Goal: Transaction & Acquisition: Purchase product/service

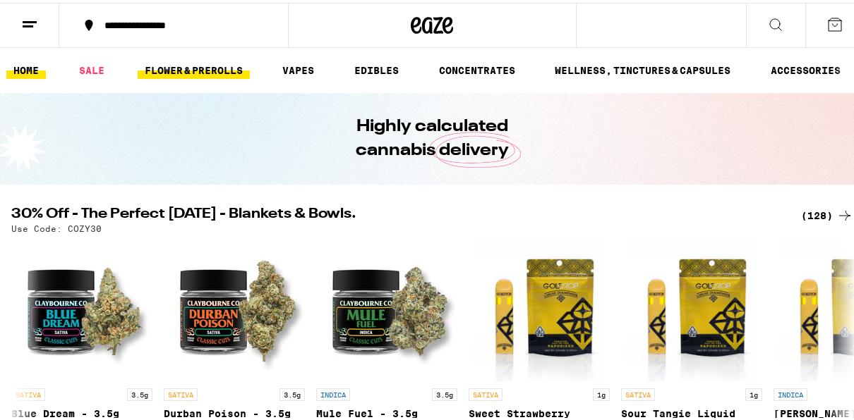
click at [184, 71] on link "FLOWER & PREROLLS" at bounding box center [194, 67] width 112 height 17
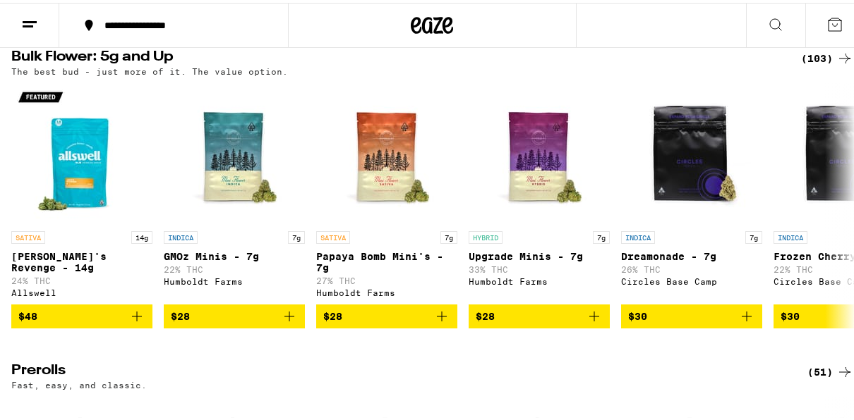
scroll to position [480, 0]
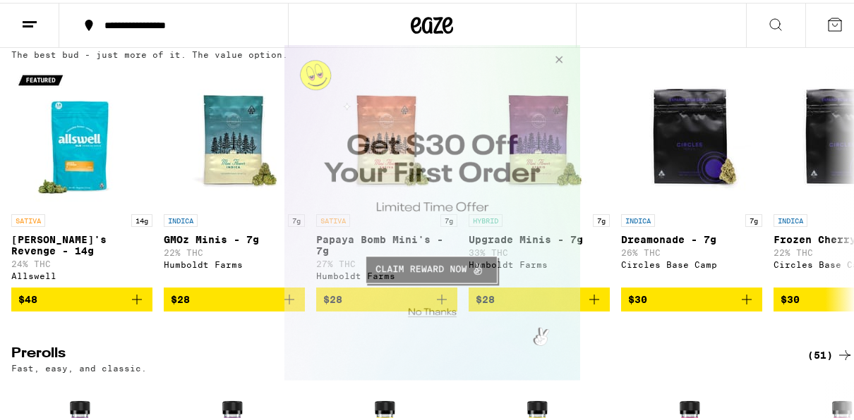
click at [442, 307] on button "Close Modal" at bounding box center [429, 310] width 287 height 22
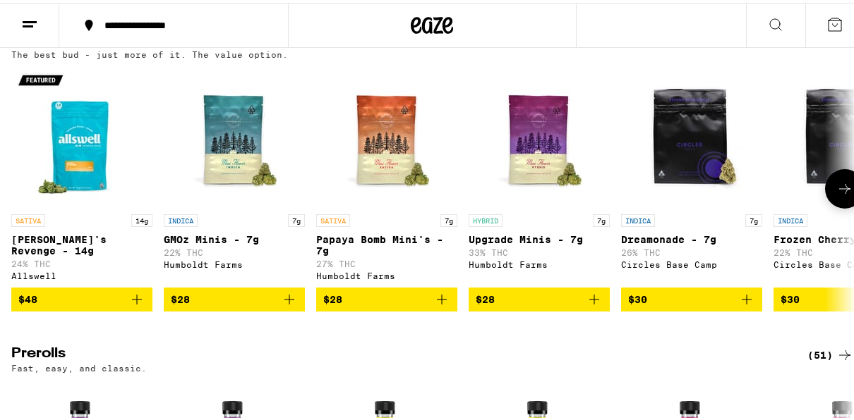
click at [842, 195] on icon at bounding box center [844, 186] width 17 height 17
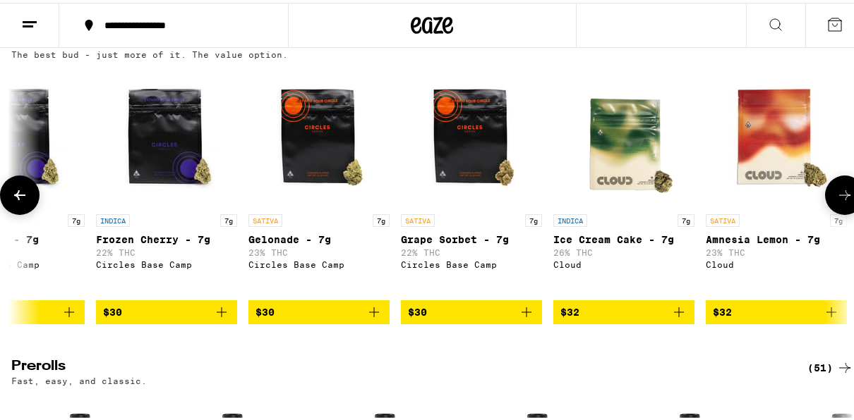
click at [842, 201] on icon at bounding box center [844, 192] width 17 height 17
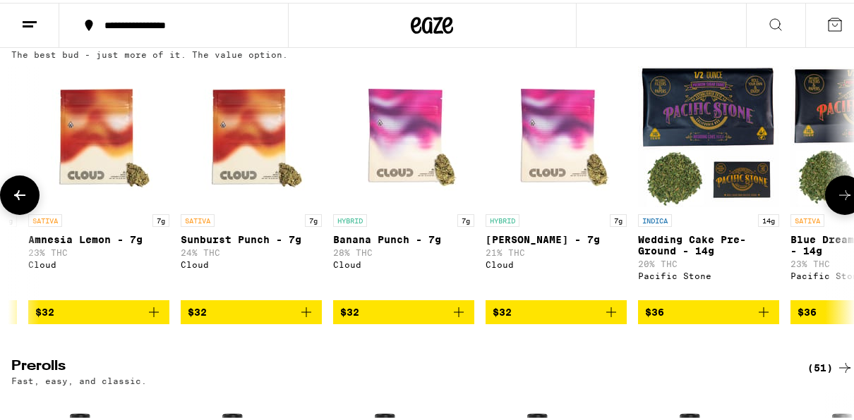
click at [842, 201] on icon at bounding box center [844, 192] width 17 height 17
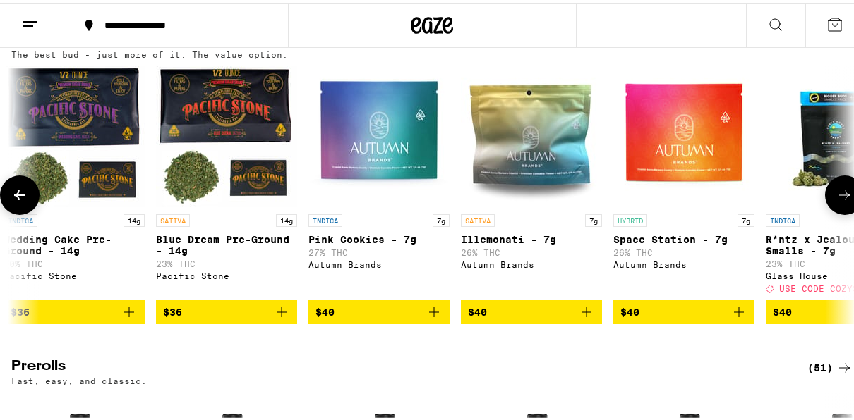
scroll to position [0, 2032]
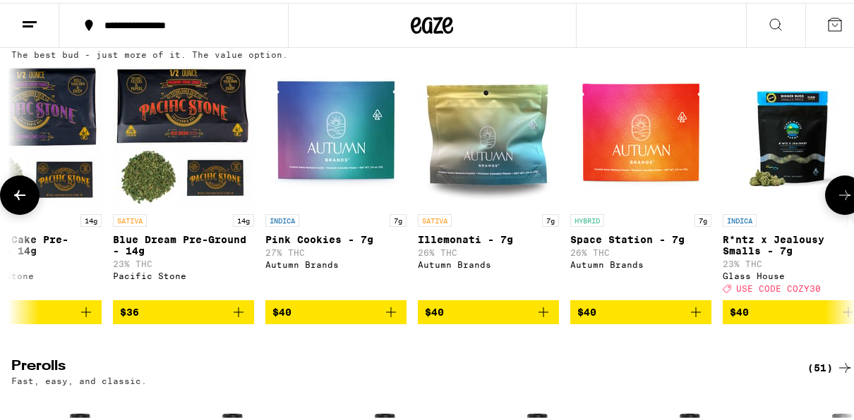
click at [842, 201] on icon at bounding box center [844, 192] width 17 height 17
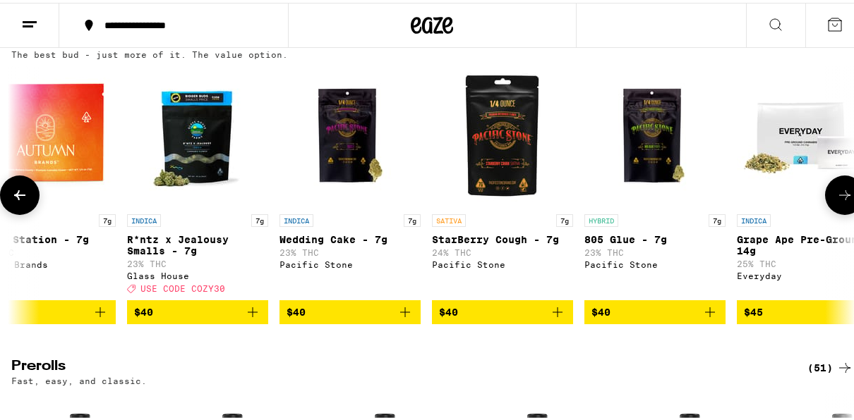
scroll to position [0, 2709]
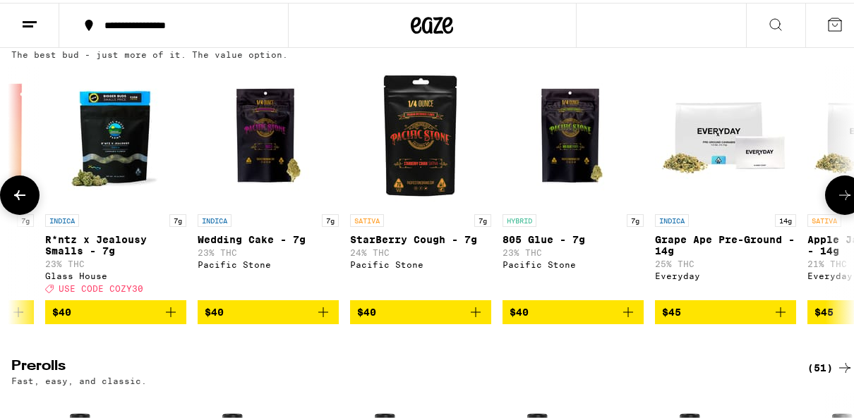
click at [842, 201] on icon at bounding box center [844, 192] width 17 height 17
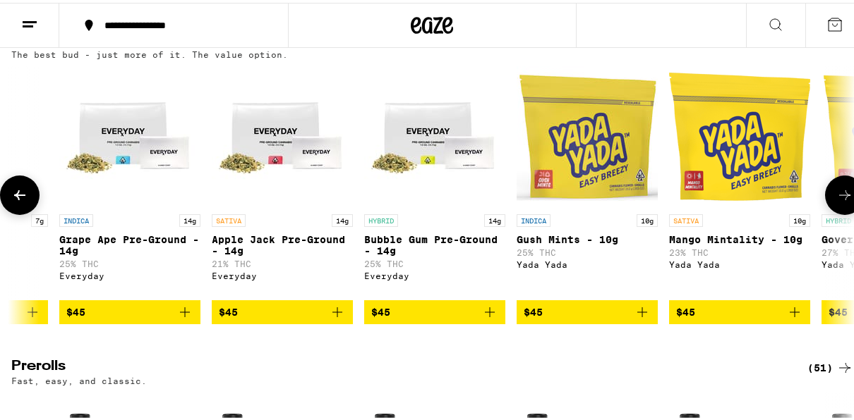
click at [842, 201] on icon at bounding box center [844, 192] width 17 height 17
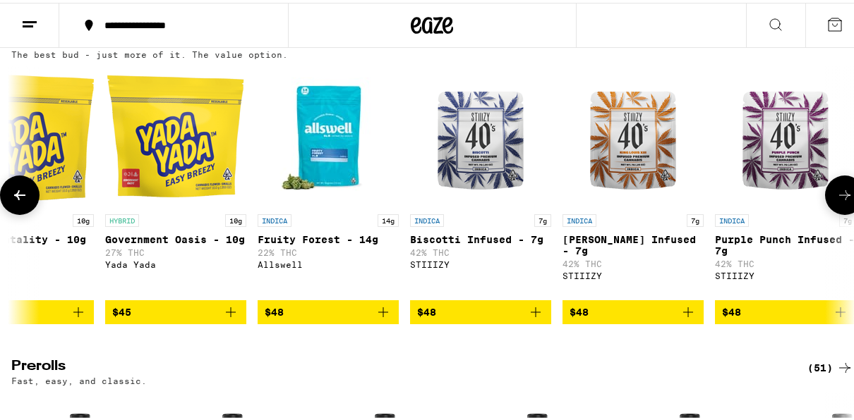
click at [842, 201] on icon at bounding box center [844, 192] width 17 height 17
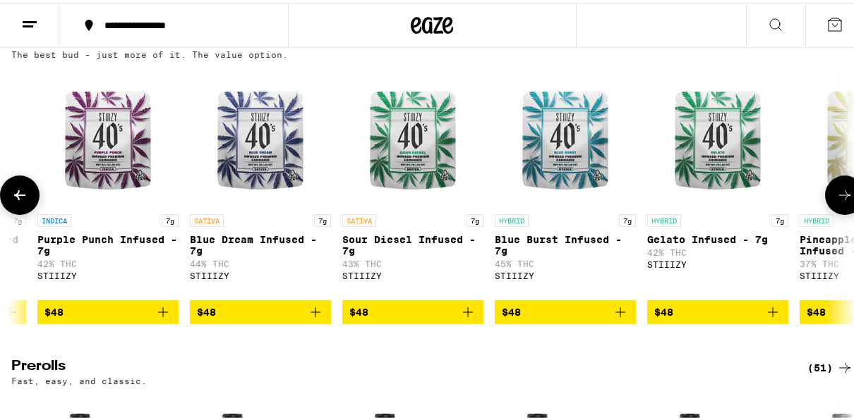
click at [842, 201] on icon at bounding box center [844, 192] width 17 height 17
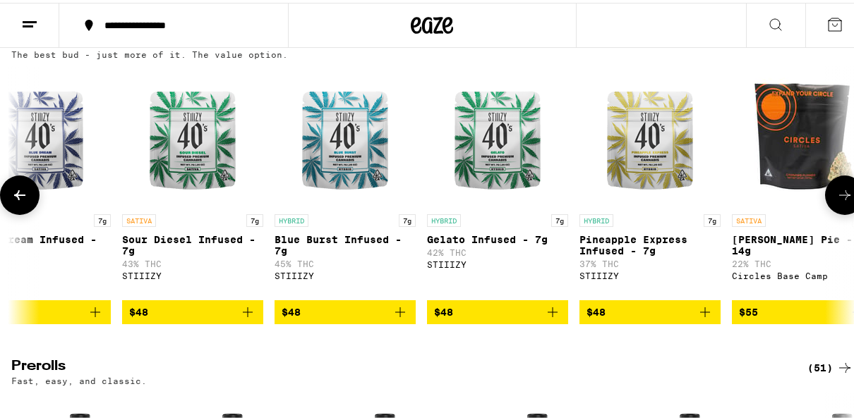
click at [842, 201] on icon at bounding box center [844, 192] width 17 height 17
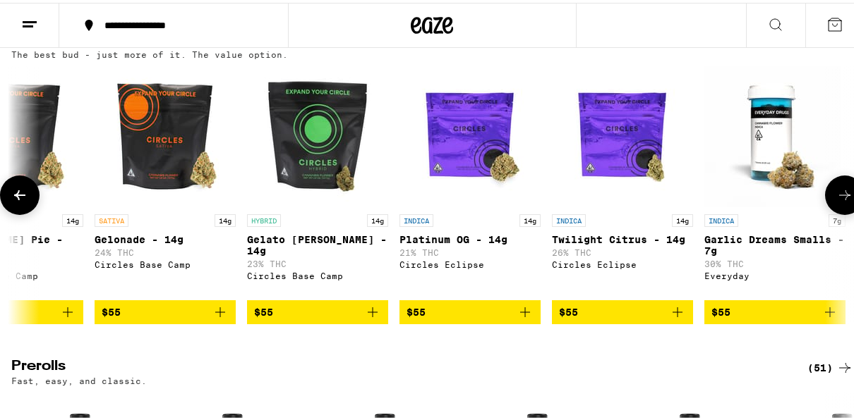
click at [842, 201] on icon at bounding box center [844, 192] width 17 height 17
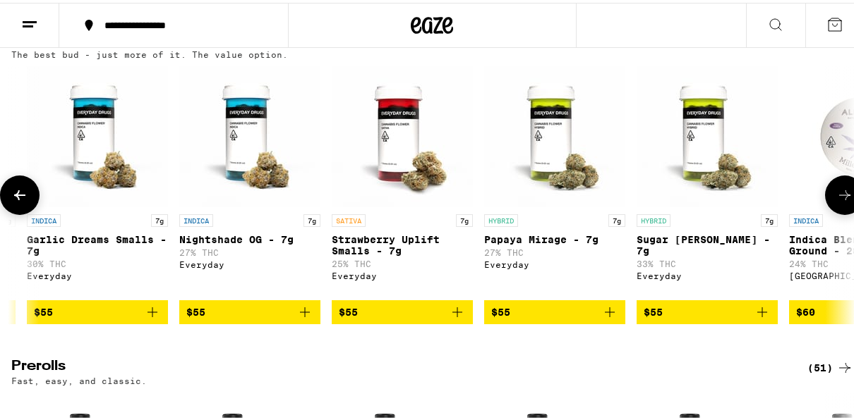
click at [842, 201] on icon at bounding box center [844, 192] width 17 height 17
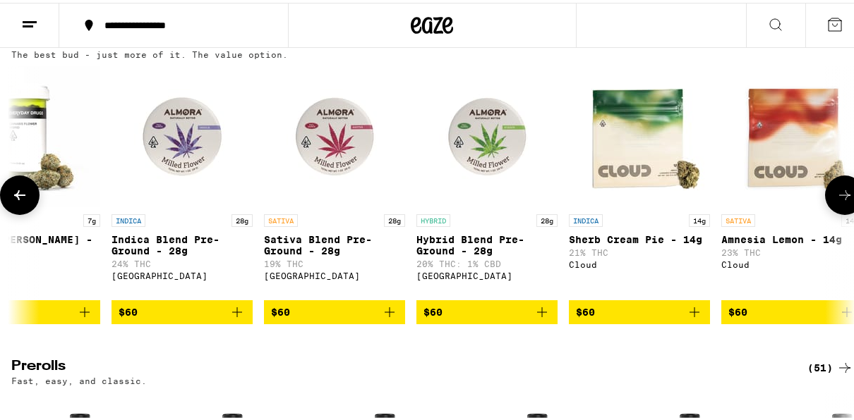
click at [842, 201] on icon at bounding box center [844, 192] width 17 height 17
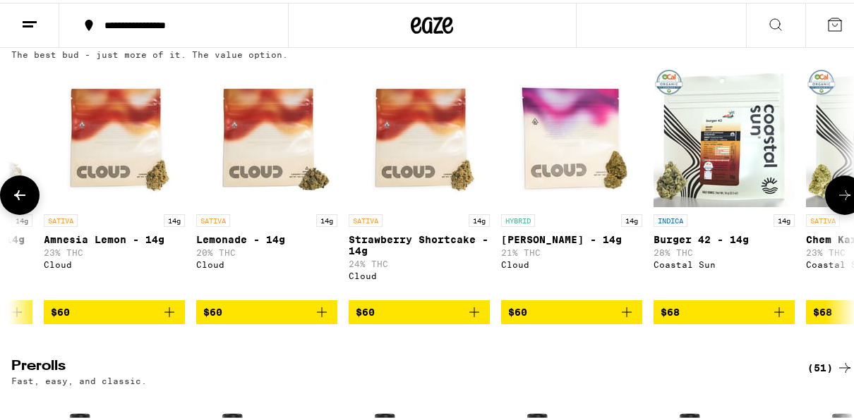
click at [842, 201] on icon at bounding box center [844, 192] width 17 height 17
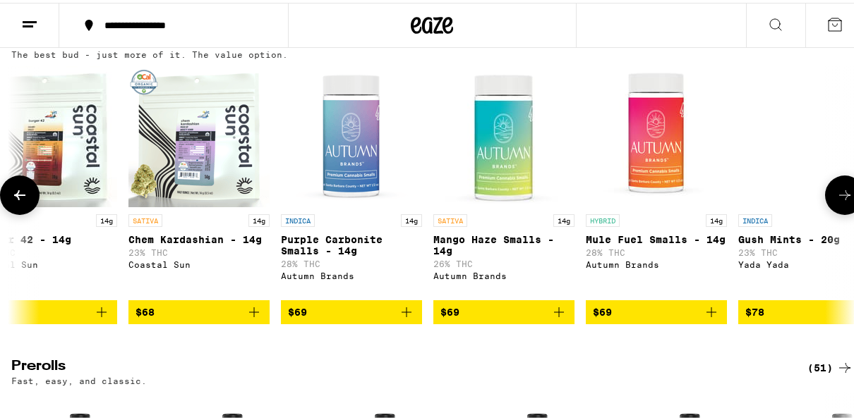
click at [842, 201] on icon at bounding box center [844, 192] width 17 height 17
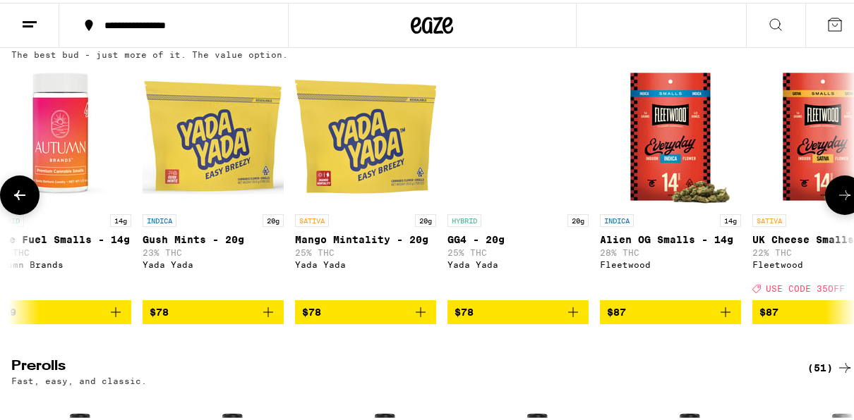
scroll to position [0, 9093]
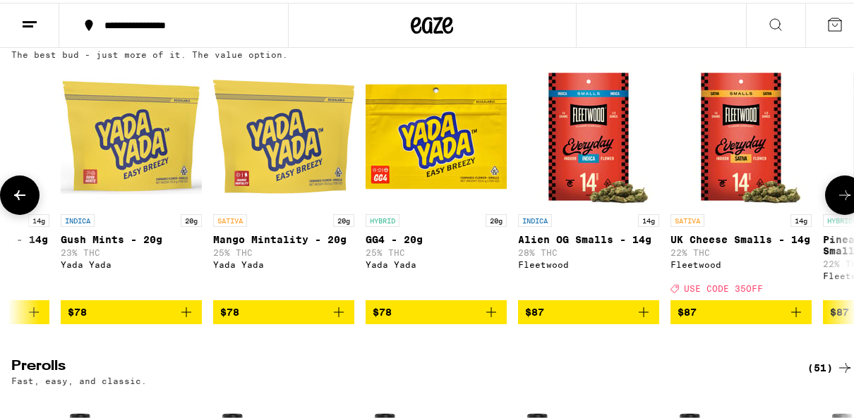
click at [842, 201] on icon at bounding box center [844, 192] width 17 height 17
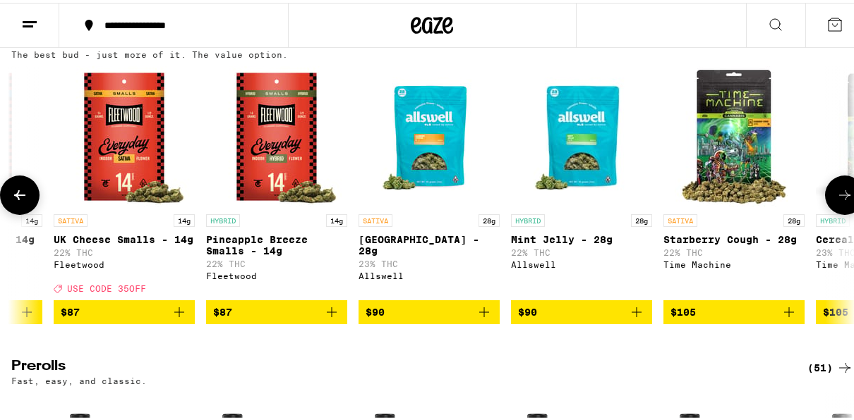
scroll to position [0, 9771]
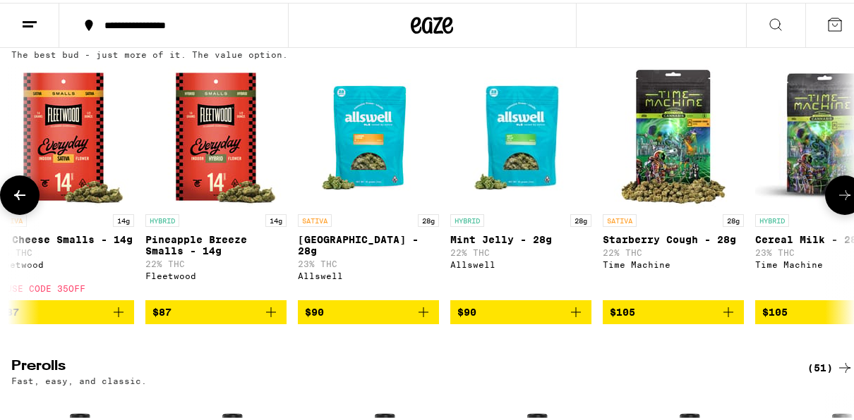
click at [842, 201] on icon at bounding box center [844, 192] width 17 height 17
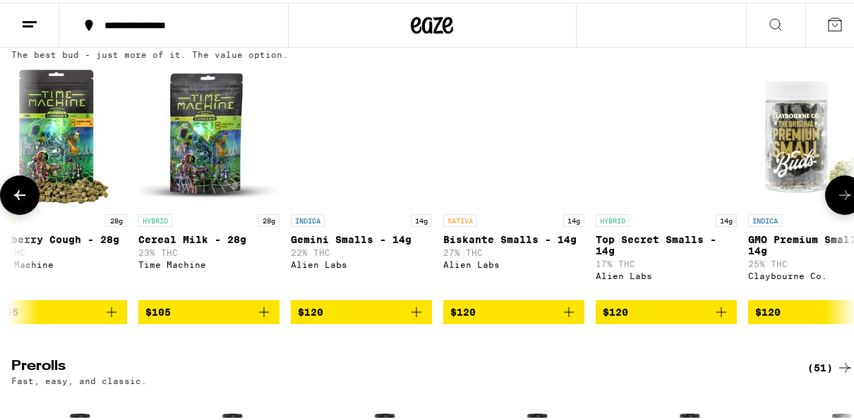
scroll to position [0, 10448]
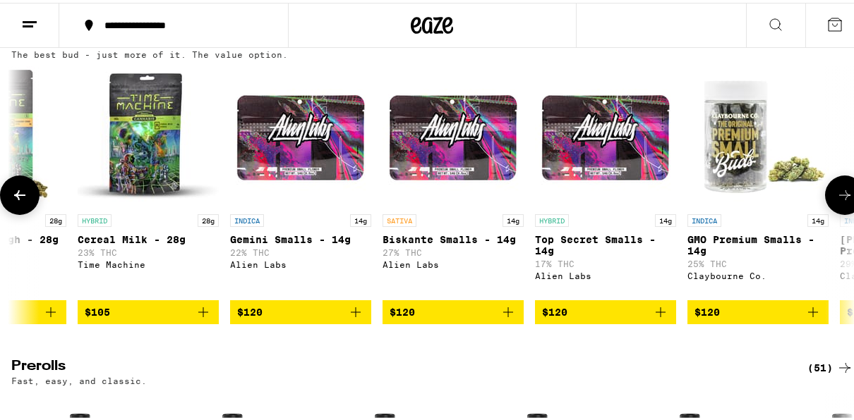
click at [828, 212] on button at bounding box center [845, 193] width 40 height 40
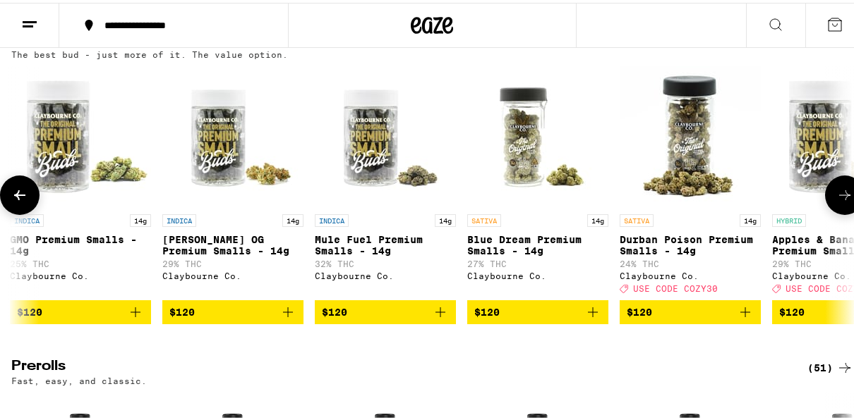
click at [828, 212] on button at bounding box center [845, 193] width 40 height 40
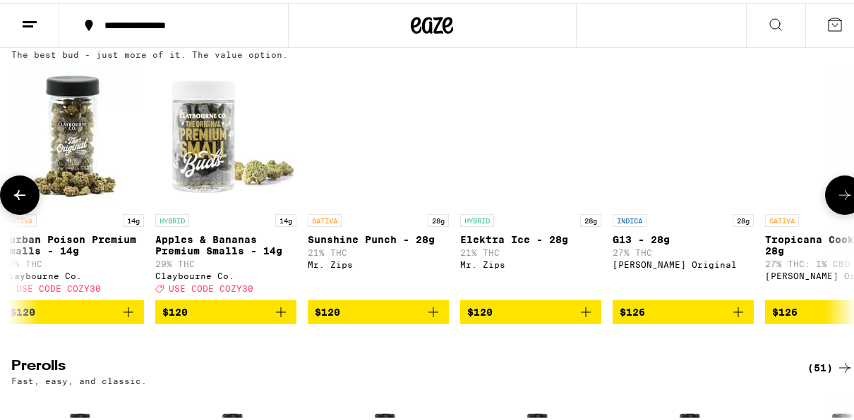
scroll to position [0, 11802]
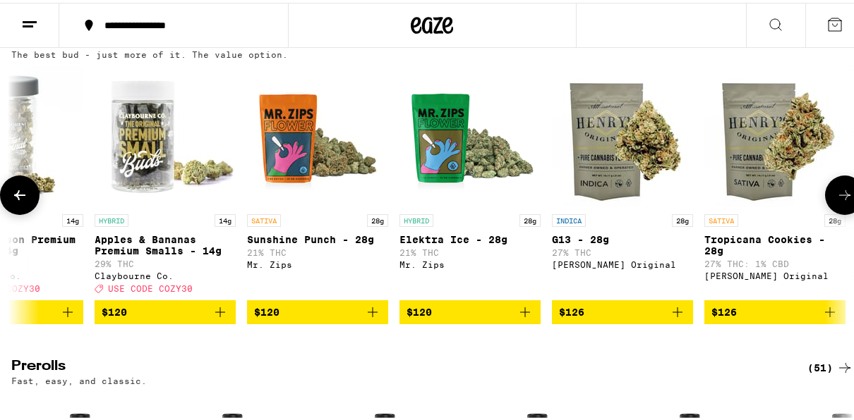
click at [836, 201] on icon at bounding box center [844, 192] width 17 height 17
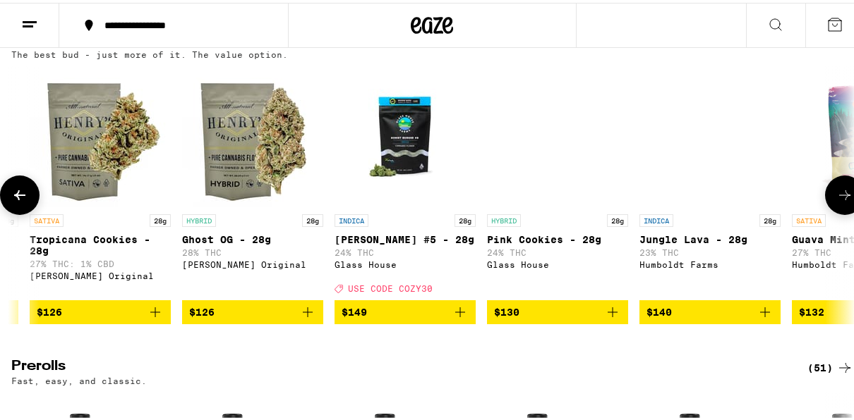
scroll to position [0, 12479]
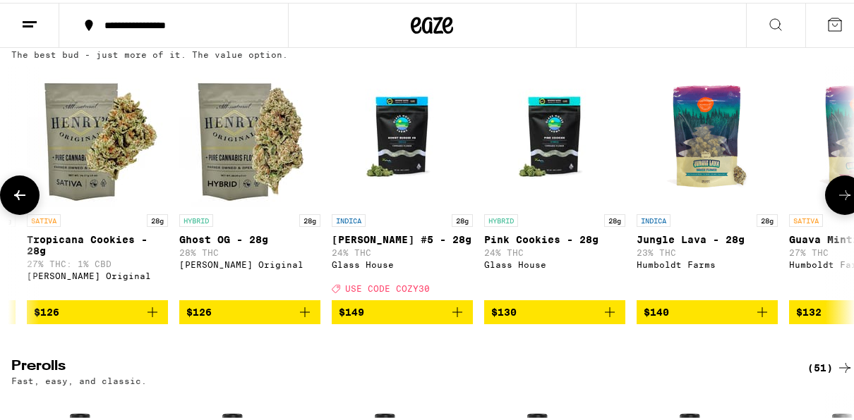
click at [836, 201] on icon at bounding box center [844, 192] width 17 height 17
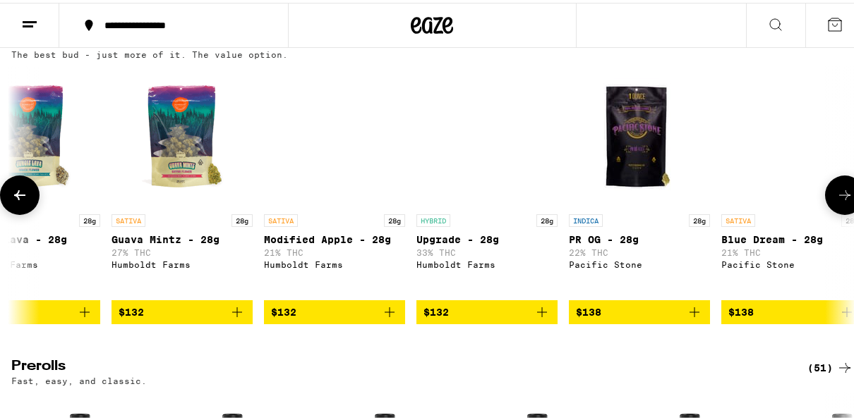
click at [836, 201] on icon at bounding box center [844, 192] width 17 height 17
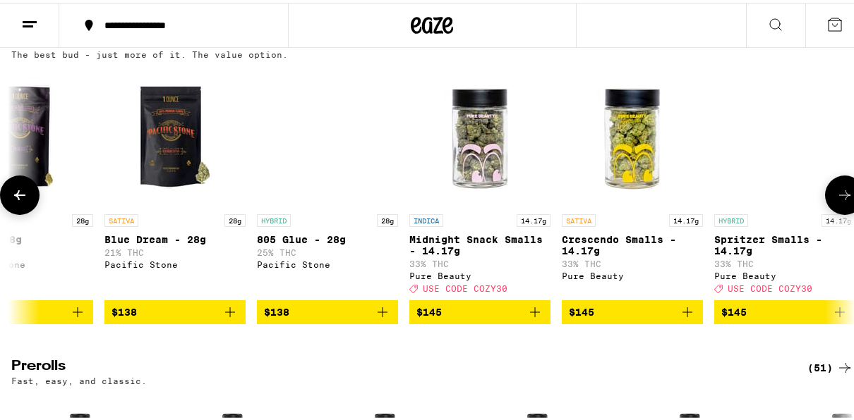
scroll to position [0, 13834]
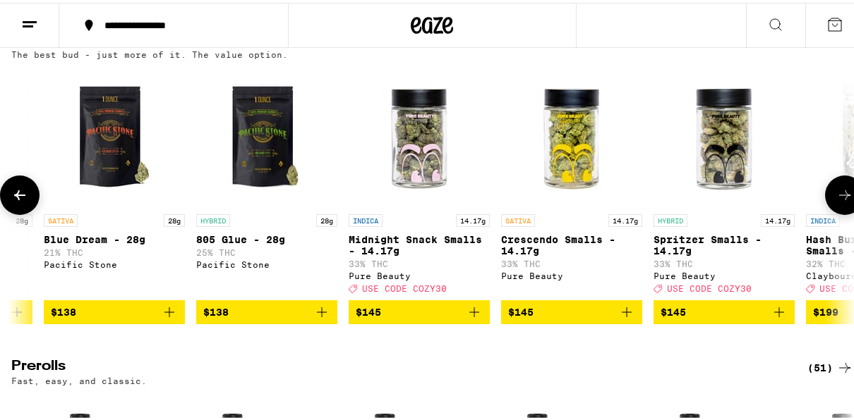
click at [836, 201] on icon at bounding box center [844, 192] width 17 height 17
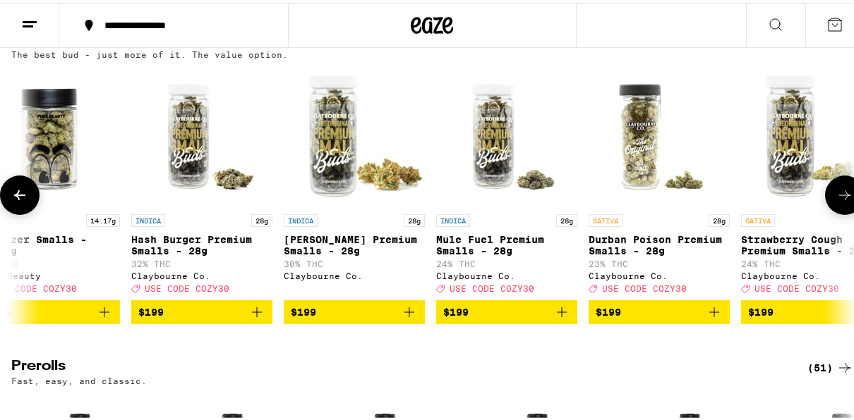
scroll to position [0, 14511]
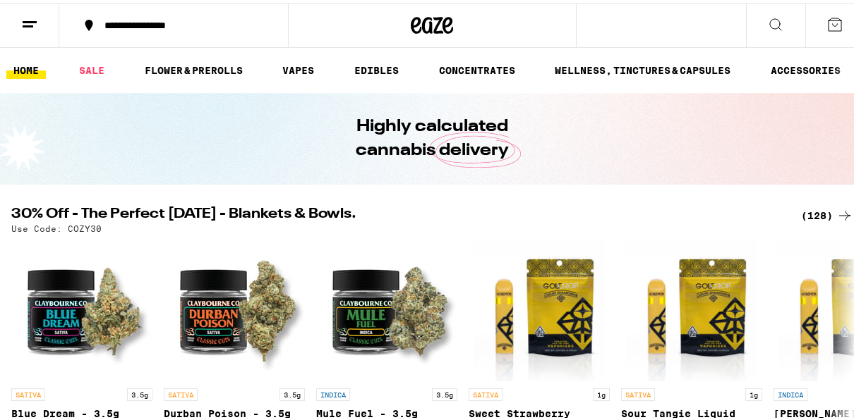
click at [767, 25] on icon at bounding box center [775, 21] width 17 height 17
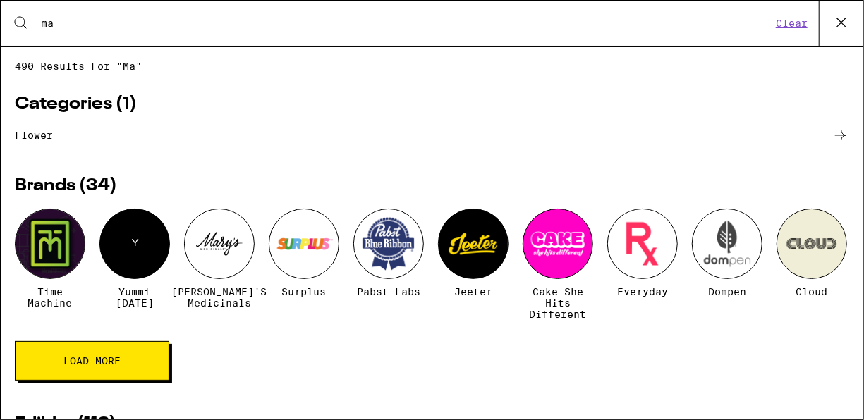
type input "maui wowie"
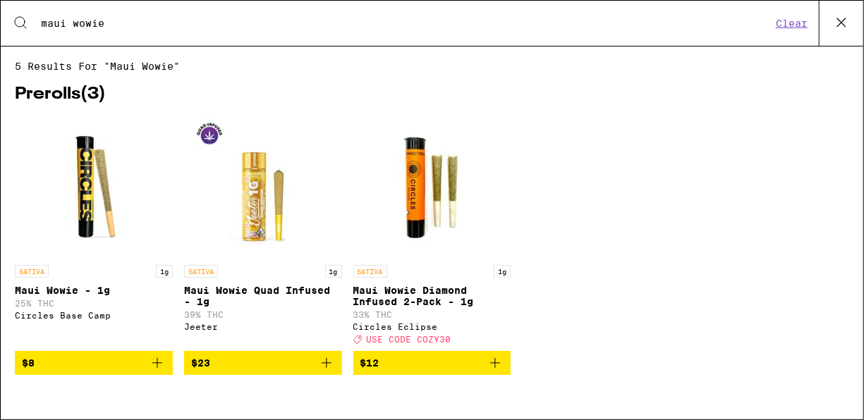
click at [374, 369] on span "$12" at bounding box center [369, 363] width 19 height 11
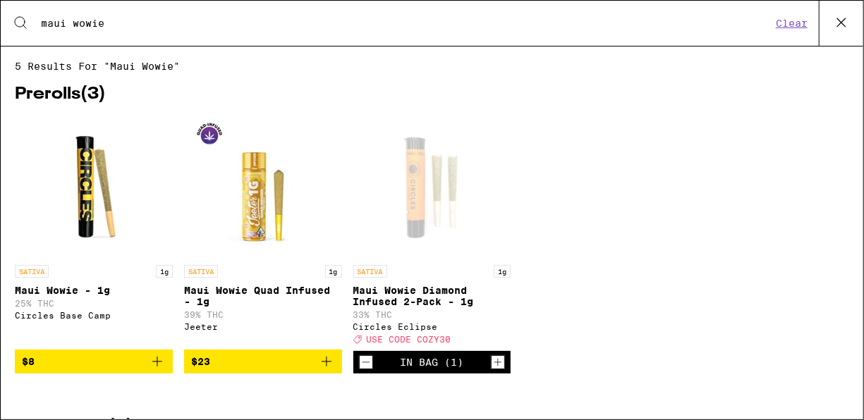
click at [114, 229] on img "Open page for Maui Wowie - 1g from Circles Base Camp" at bounding box center [93, 187] width 141 height 141
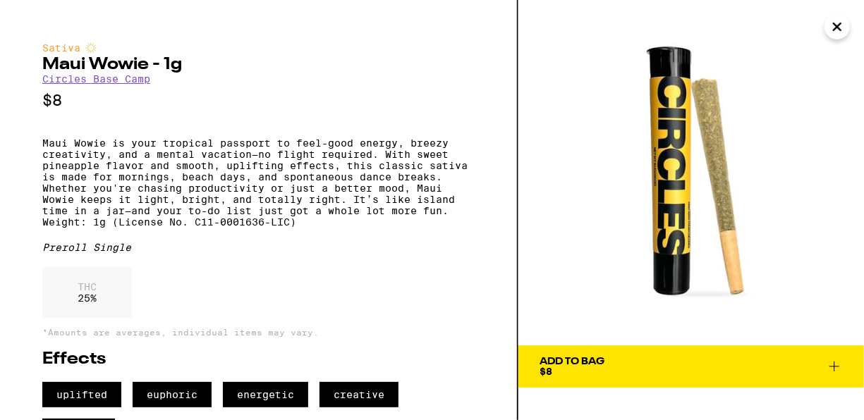
click at [839, 25] on icon "Close" at bounding box center [837, 26] width 7 height 7
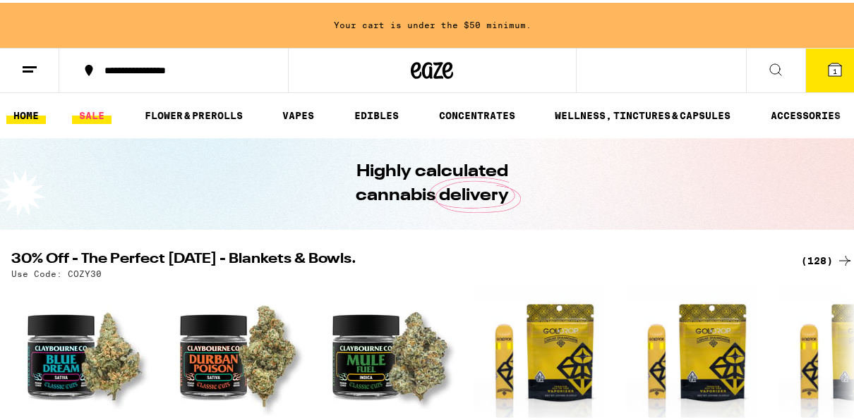
click at [91, 119] on link "SALE" at bounding box center [92, 112] width 40 height 17
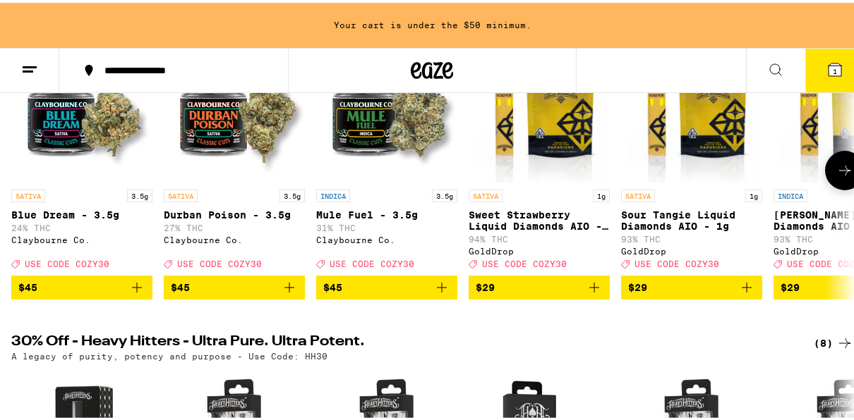
scroll to position [141, 0]
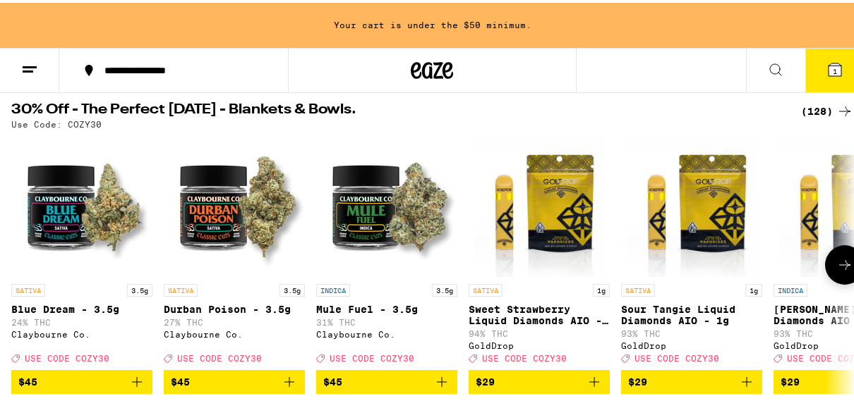
click at [844, 272] on button at bounding box center [845, 263] width 40 height 40
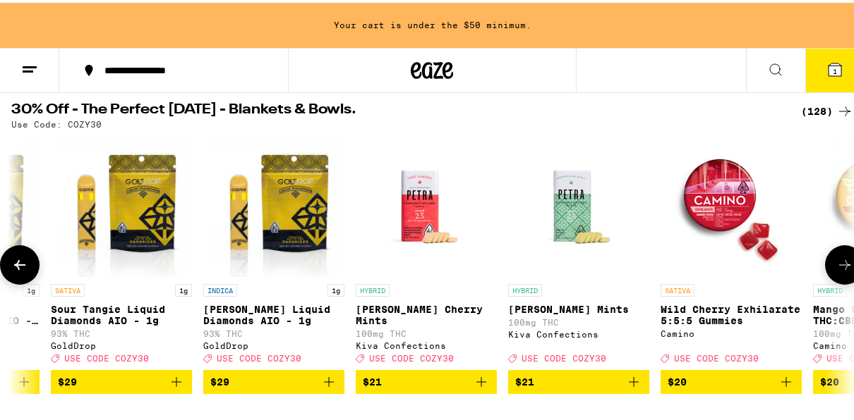
scroll to position [0, 677]
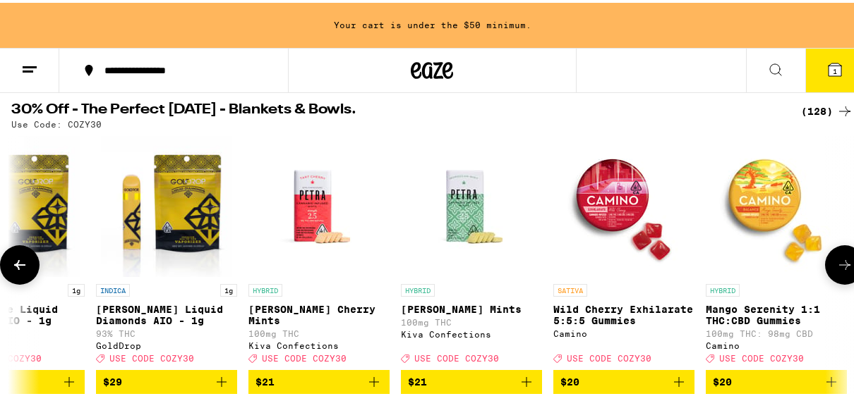
click at [844, 272] on button at bounding box center [845, 263] width 40 height 40
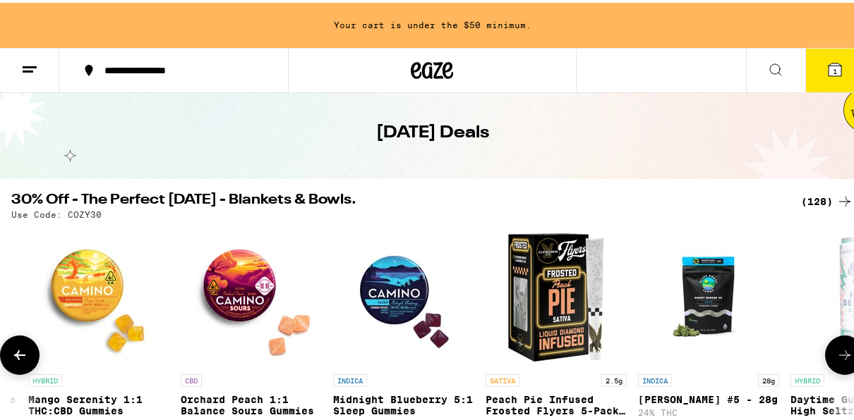
scroll to position [0, 0]
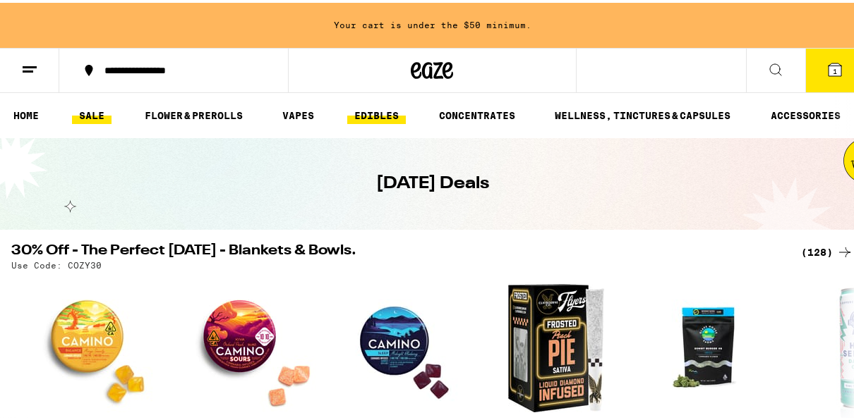
click at [370, 105] on link "EDIBLES" at bounding box center [376, 112] width 59 height 17
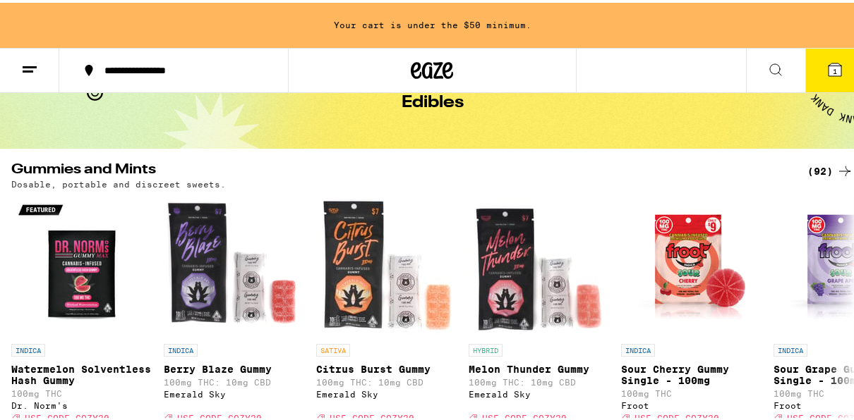
scroll to position [198, 0]
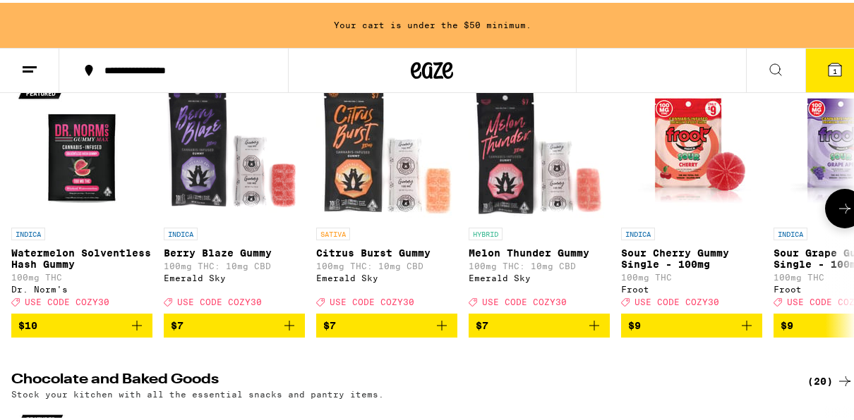
click at [202, 332] on span "$7" at bounding box center [234, 323] width 127 height 17
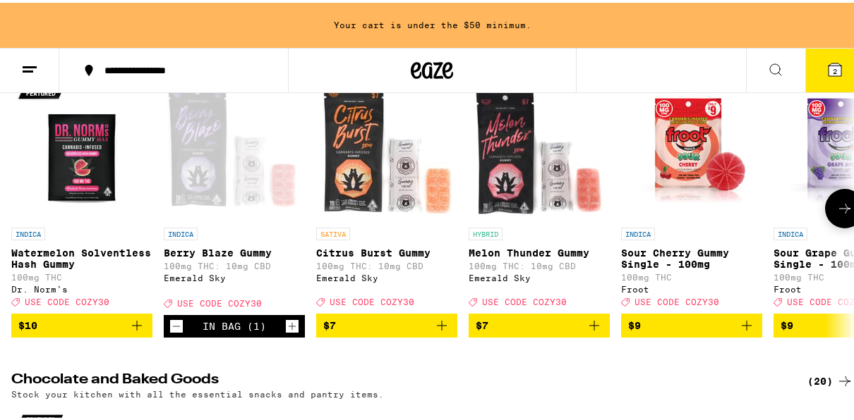
click at [81, 332] on span "$10" at bounding box center [81, 323] width 127 height 17
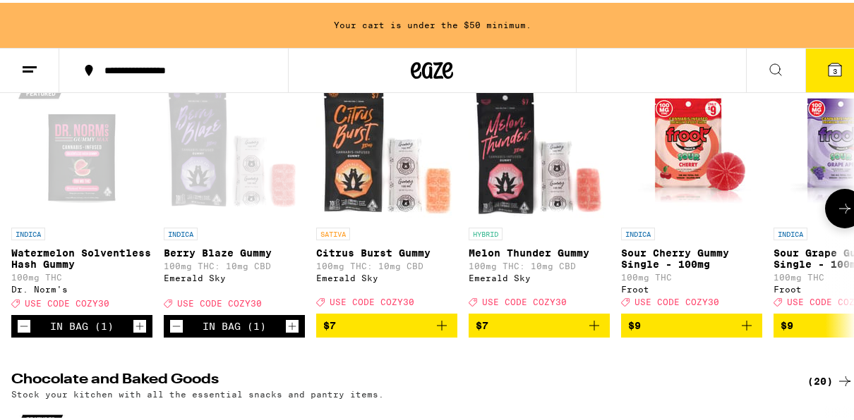
click at [21, 332] on icon "Decrement" at bounding box center [24, 323] width 13 height 17
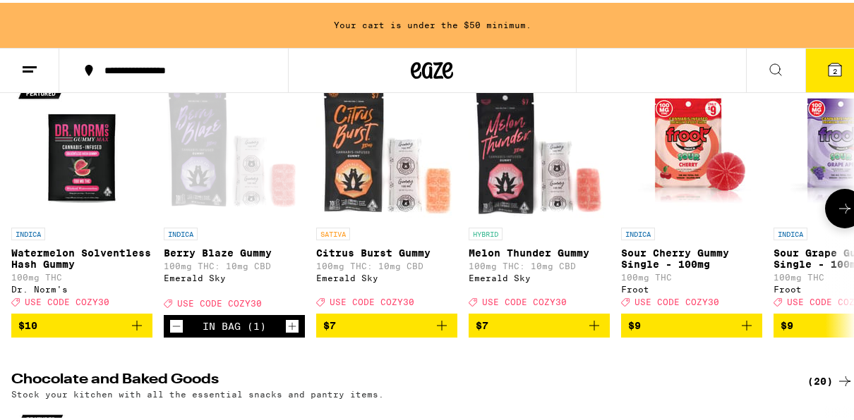
click at [399, 325] on button "$7" at bounding box center [386, 323] width 141 height 24
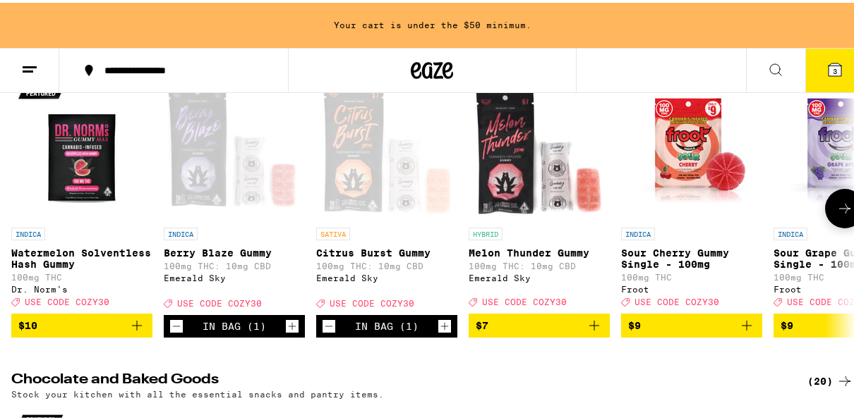
click at [542, 332] on span "$7" at bounding box center [538, 323] width 127 height 17
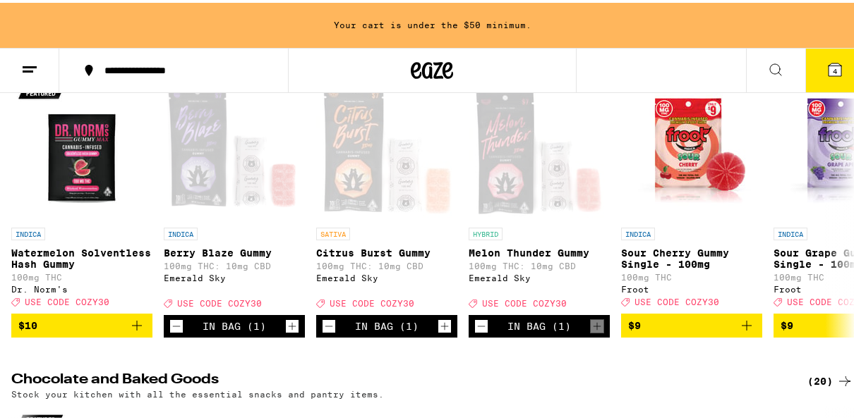
scroll to position [0, 0]
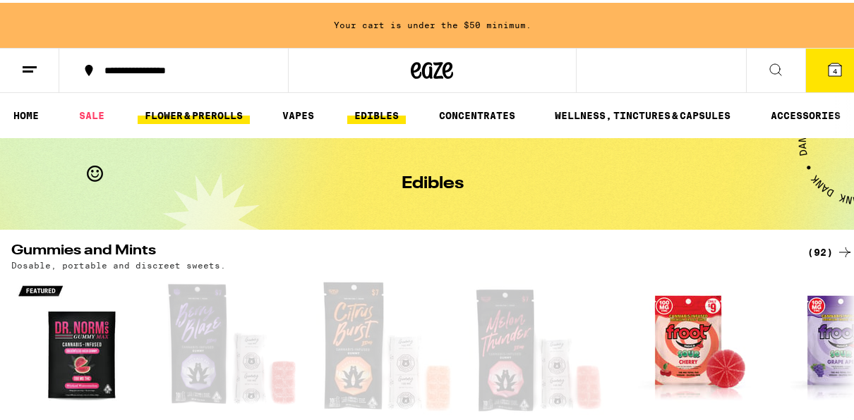
click at [195, 110] on link "FLOWER & PREROLLS" at bounding box center [194, 112] width 112 height 17
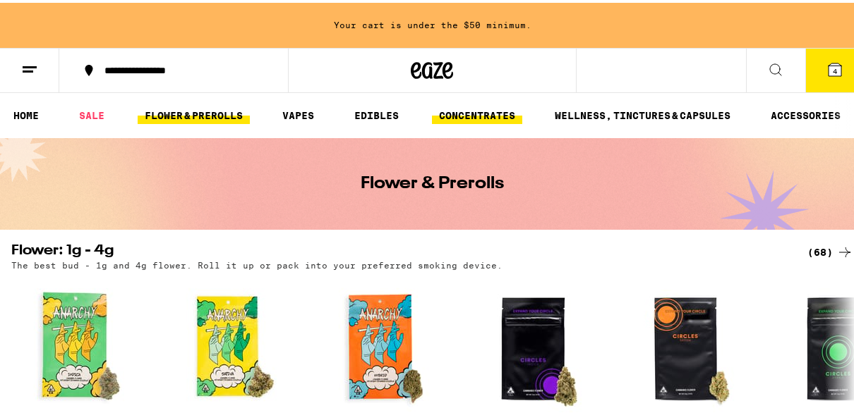
click at [461, 116] on link "CONCENTRATES" at bounding box center [477, 112] width 90 height 17
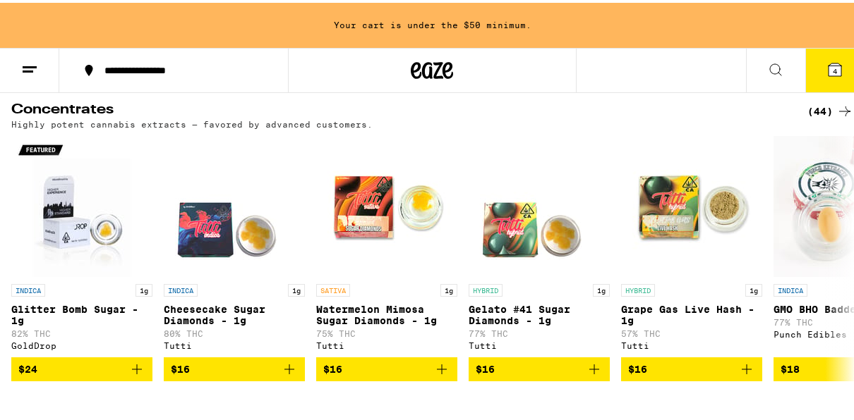
scroll to position [169, 0]
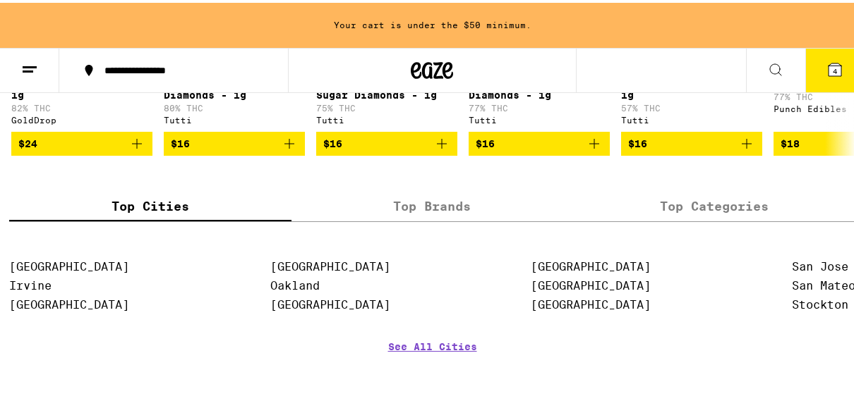
click at [461, 116] on div "INDICA 1g Glitter Bomb Sugar - 1g 82% THC GoldDrop $24 INDICA 1g Cheesecake Sug…" at bounding box center [432, 30] width 864 height 245
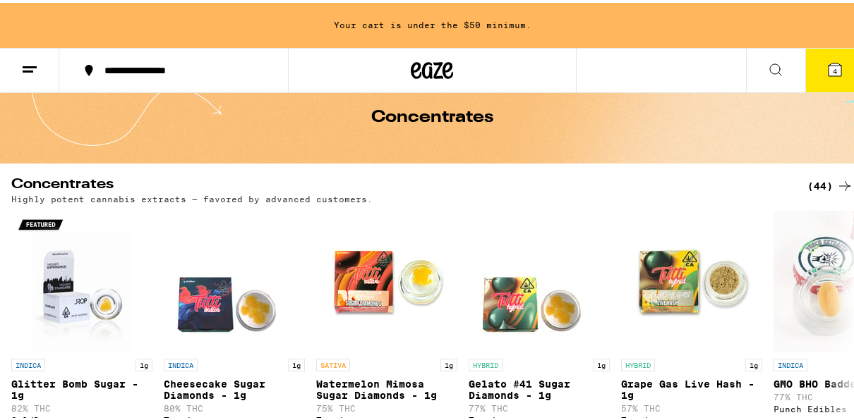
scroll to position [0, 0]
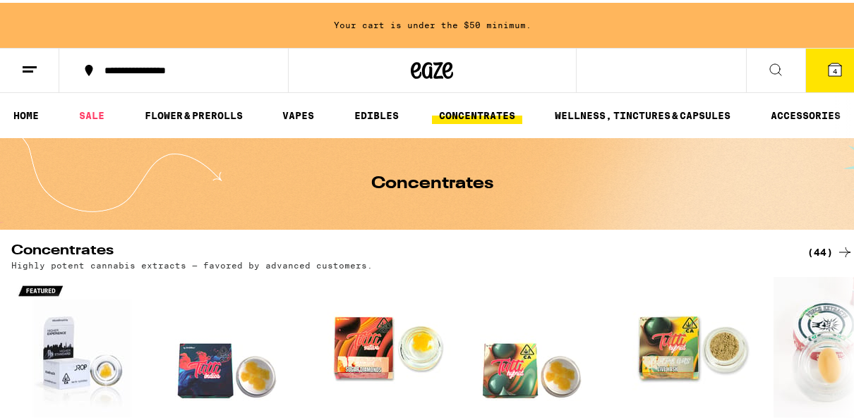
click at [461, 116] on link "CONCENTRATES" at bounding box center [477, 112] width 90 height 17
click at [176, 111] on link "FLOWER & PREROLLS" at bounding box center [194, 112] width 112 height 17
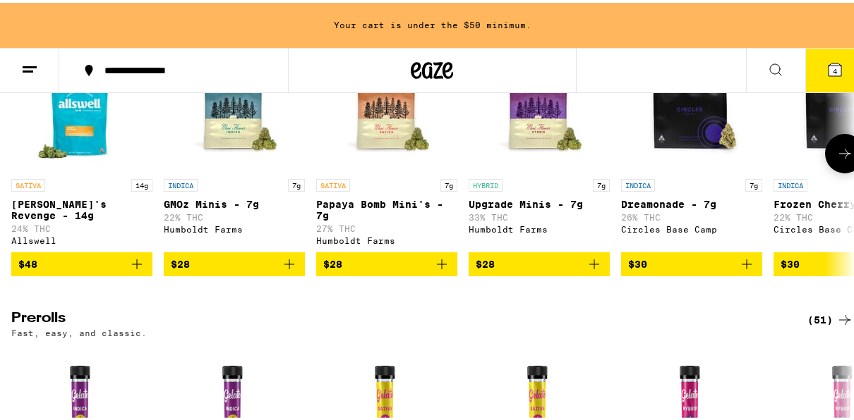
scroll to position [564, 0]
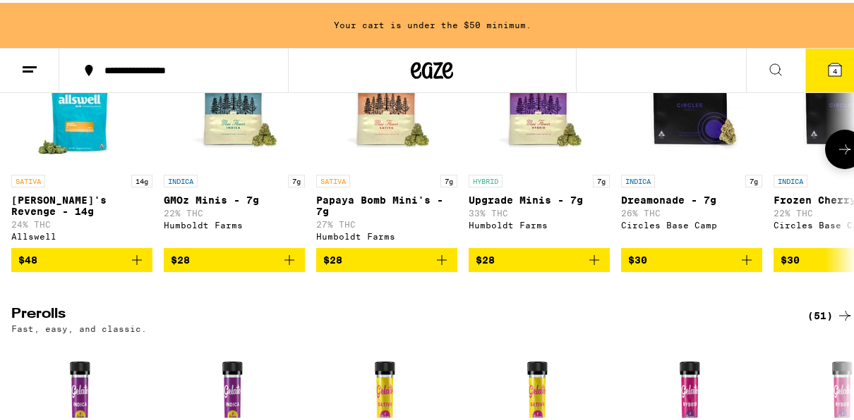
click at [176, 111] on img "Open page for GMOz Minis - 7g from Humboldt Farms" at bounding box center [234, 94] width 141 height 141
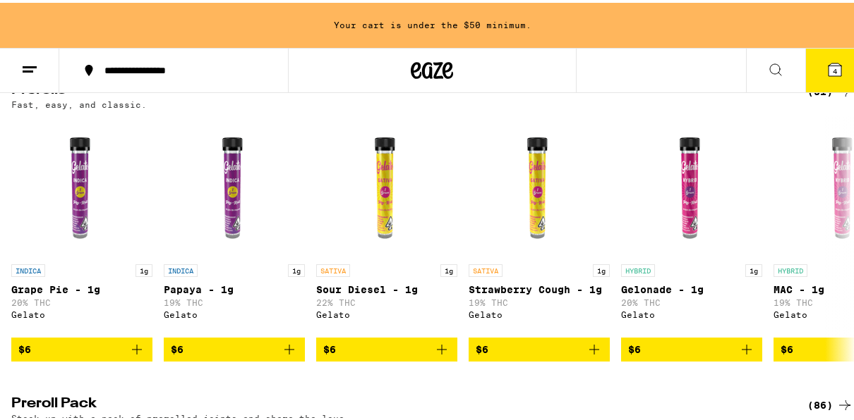
scroll to position [790, 0]
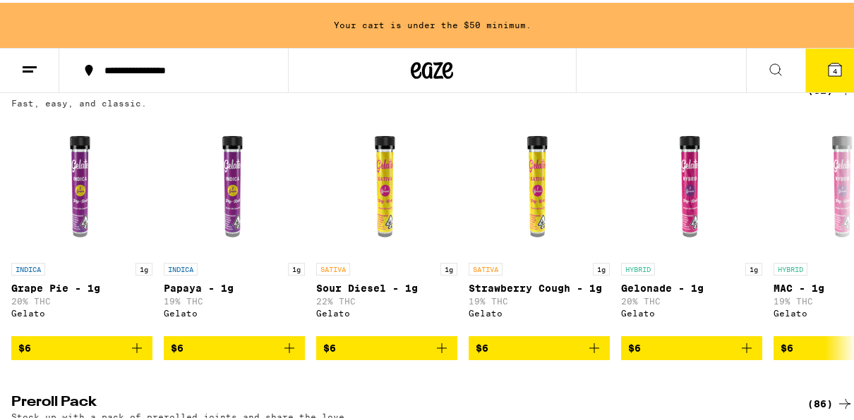
click at [832, 66] on span "4" at bounding box center [834, 68] width 4 height 8
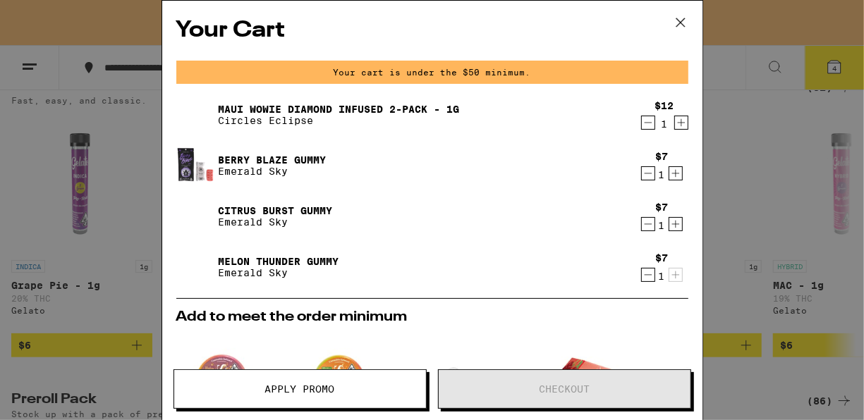
click at [675, 127] on icon "Increment" at bounding box center [681, 122] width 13 height 17
click at [642, 272] on icon "Decrement" at bounding box center [648, 275] width 13 height 17
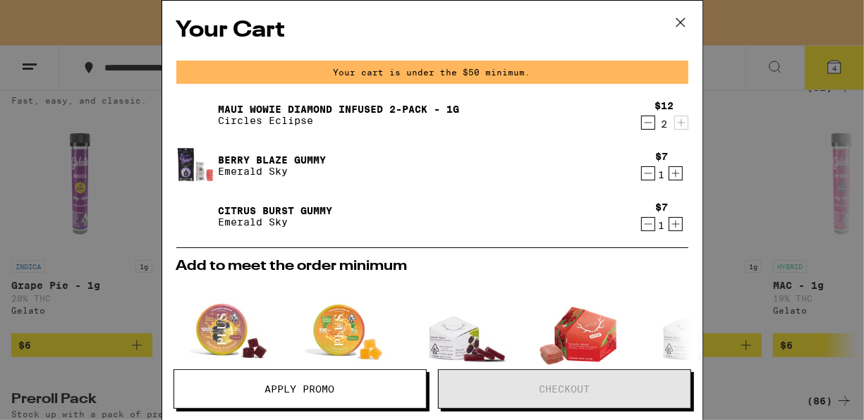
click at [348, 381] on button "Apply Promo" at bounding box center [300, 390] width 253 height 40
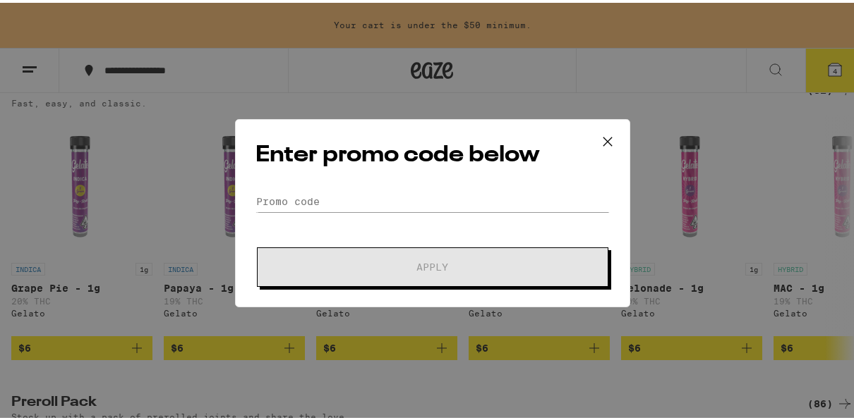
click at [601, 143] on icon at bounding box center [607, 138] width 21 height 21
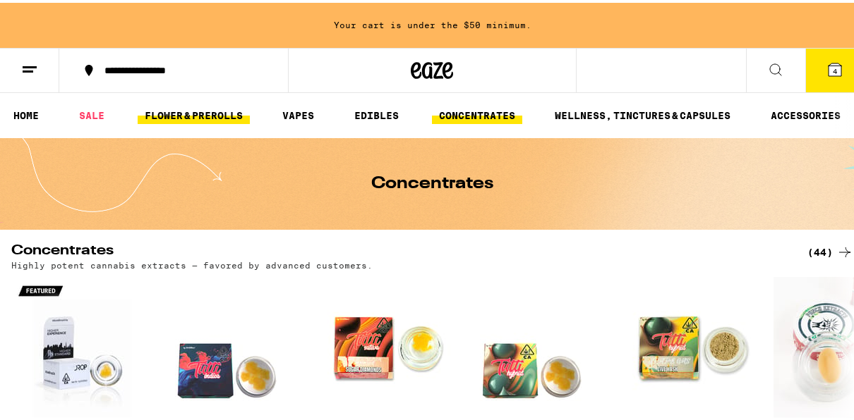
click at [183, 121] on link "FLOWER & PREROLLS" at bounding box center [194, 112] width 112 height 17
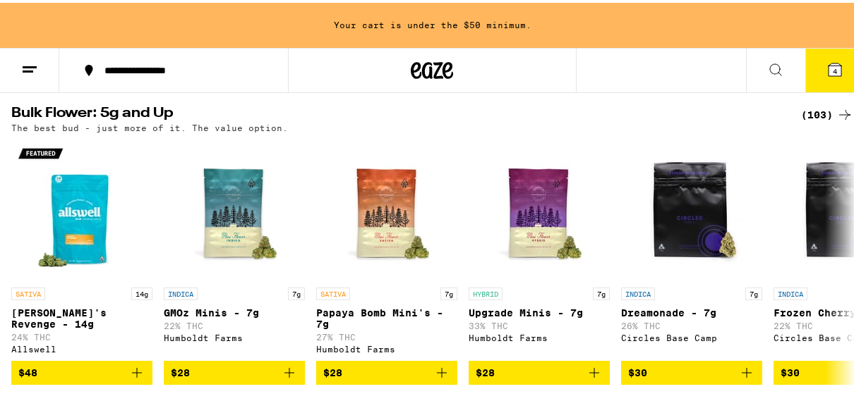
scroll to position [480, 0]
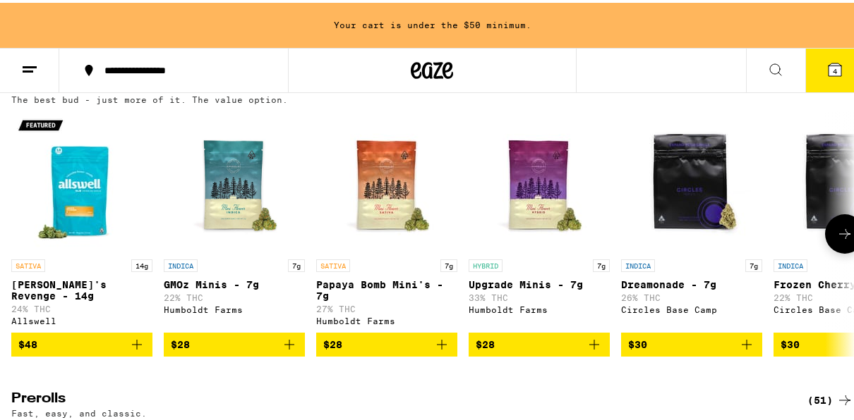
click at [831, 251] on button at bounding box center [845, 232] width 40 height 40
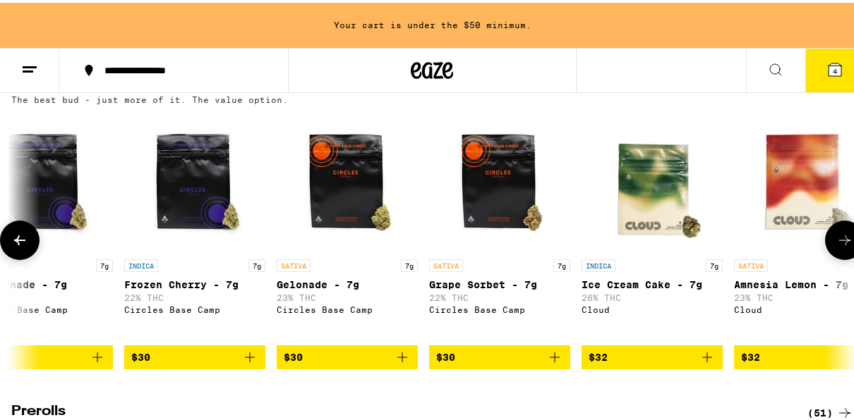
scroll to position [0, 677]
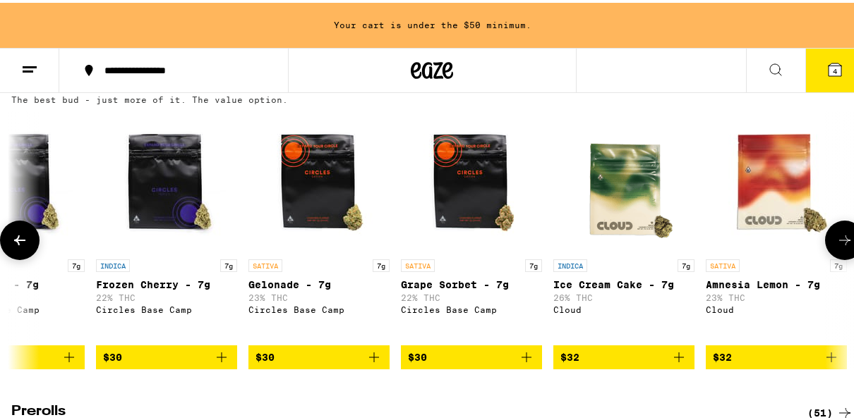
click at [836, 246] on icon at bounding box center [844, 237] width 17 height 17
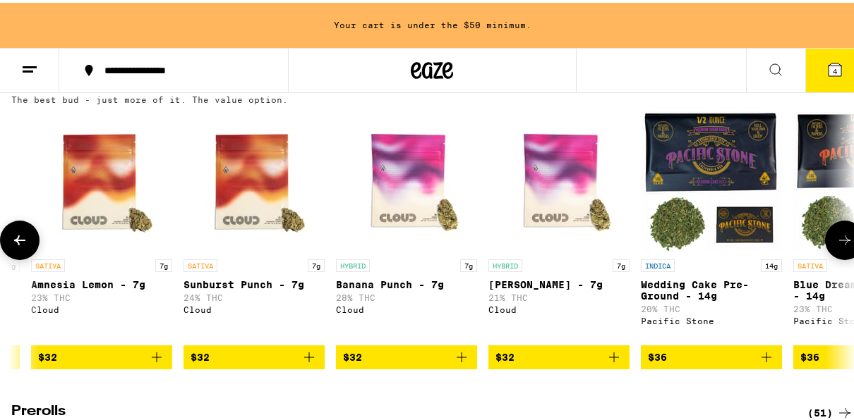
scroll to position [0, 1354]
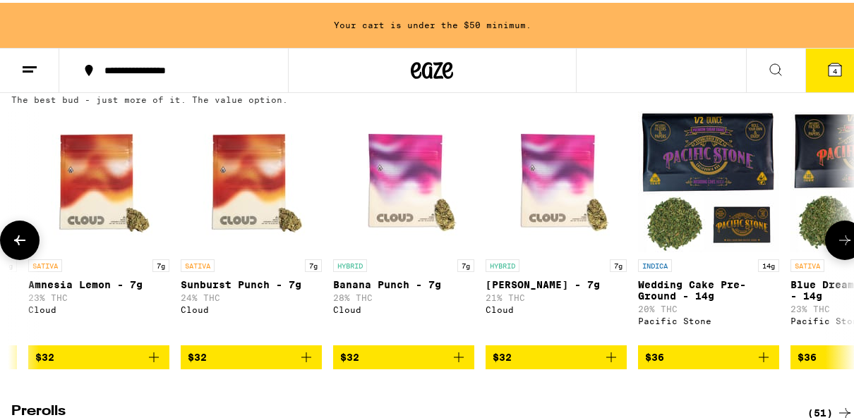
click at [836, 246] on icon at bounding box center [844, 237] width 17 height 17
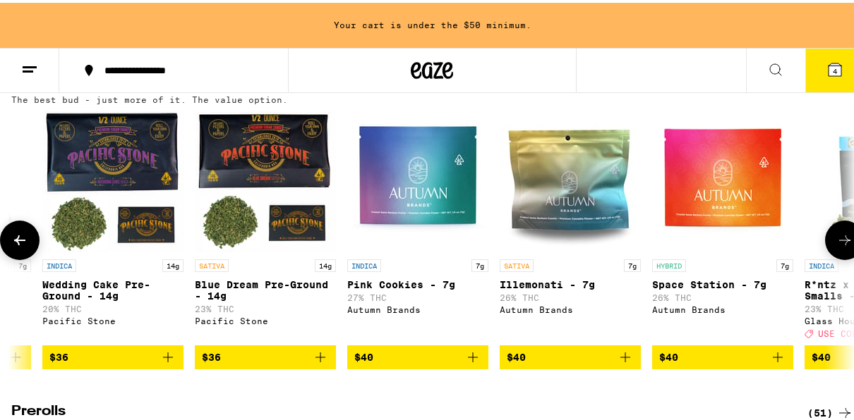
scroll to position [0, 2032]
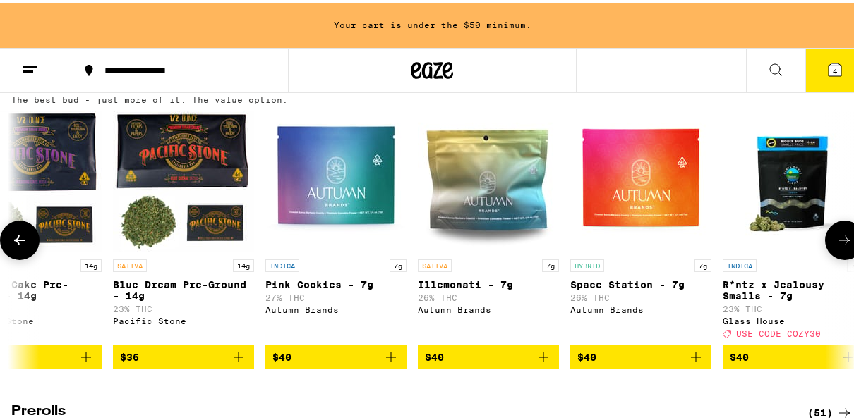
click at [162, 363] on span "$36" at bounding box center [183, 354] width 127 height 17
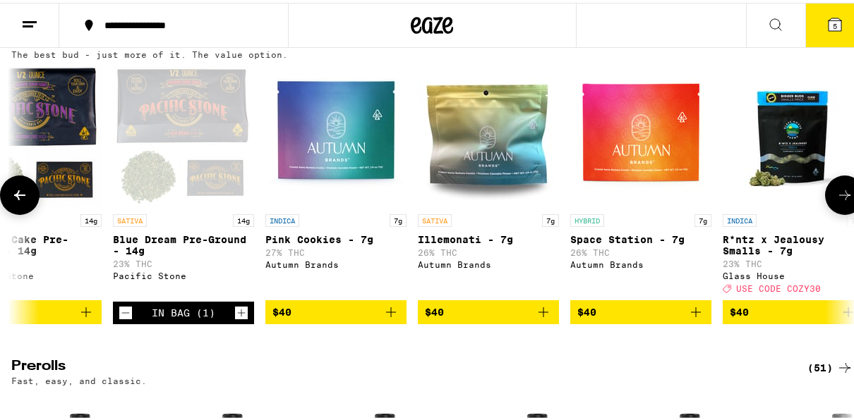
scroll to position [435, 0]
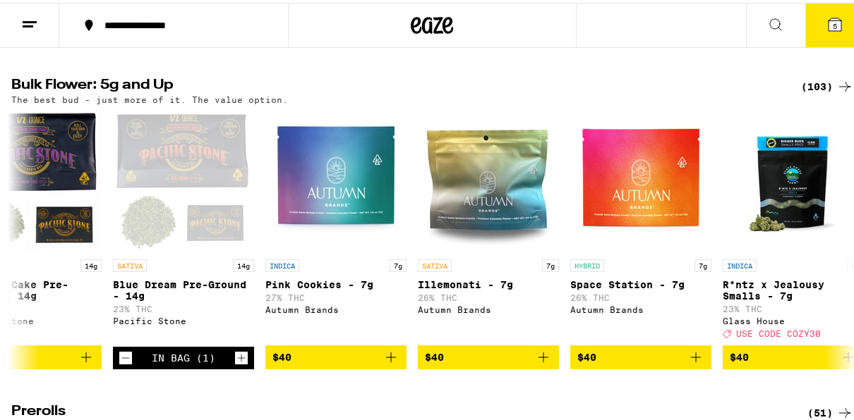
click at [833, 14] on button "5" at bounding box center [834, 23] width 59 height 44
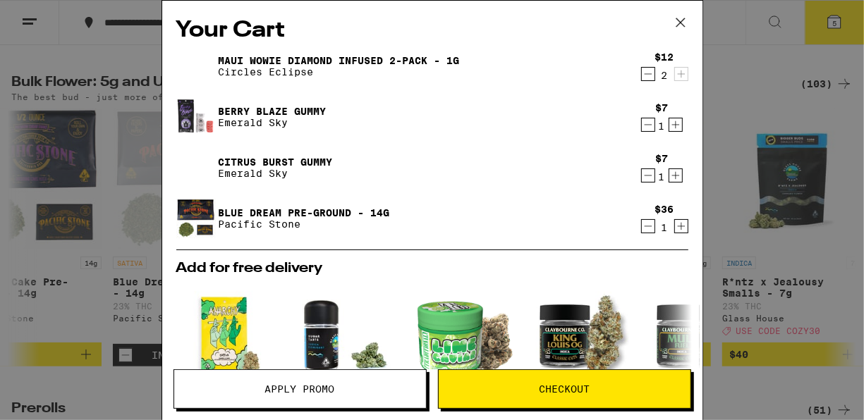
click at [284, 394] on span "Apply Promo" at bounding box center [300, 389] width 70 height 10
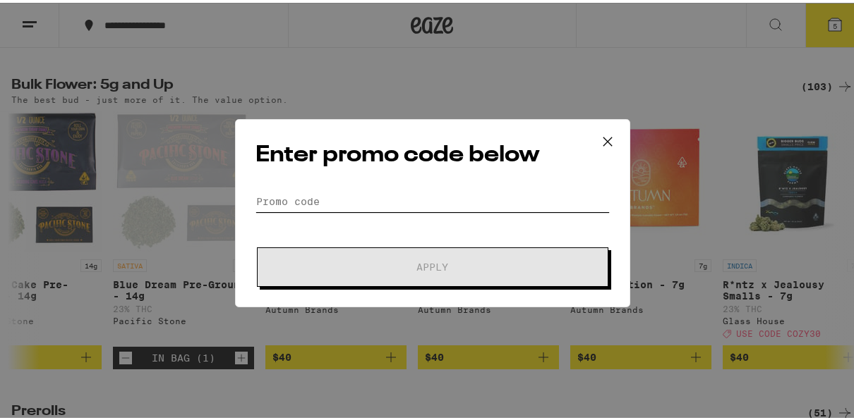
click at [301, 188] on input "Promo Code" at bounding box center [432, 198] width 354 height 21
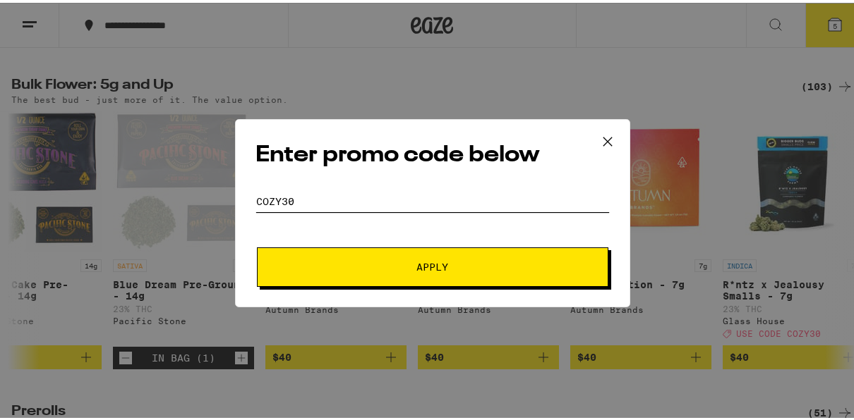
type input "cozy30"
click at [257, 245] on button "Apply" at bounding box center [432, 265] width 351 height 40
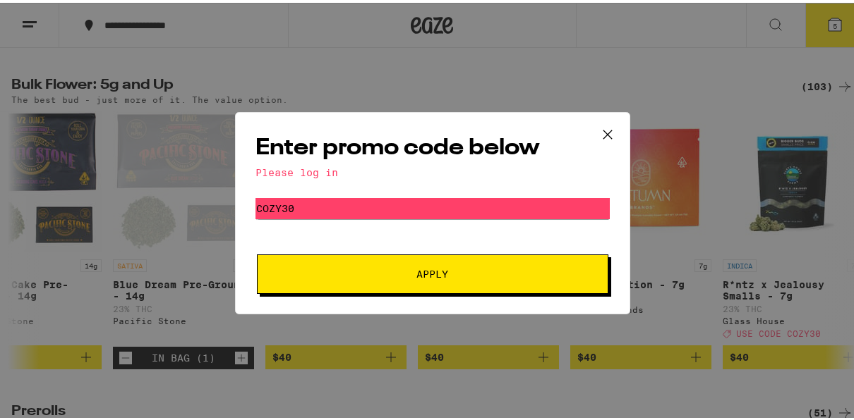
click at [358, 265] on button "Apply" at bounding box center [432, 272] width 351 height 40
